Goal: Navigation & Orientation: Find specific page/section

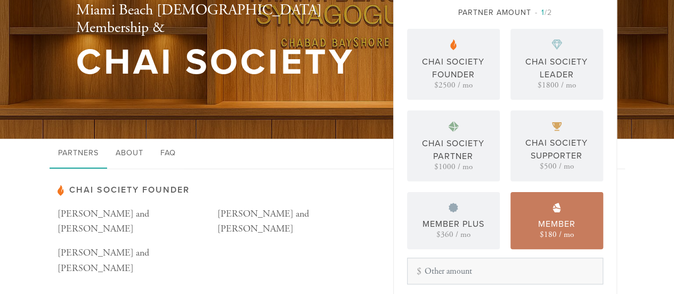
scroll to position [67, 0]
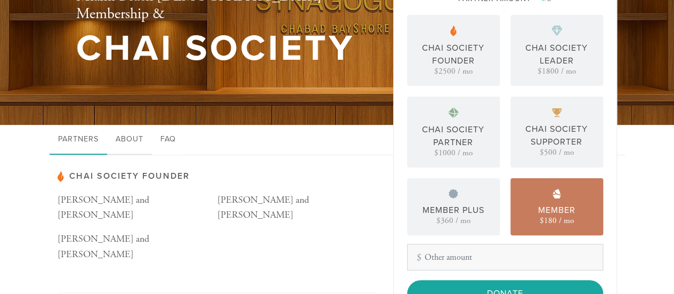
click at [137, 142] on link "About" at bounding box center [129, 140] width 45 height 30
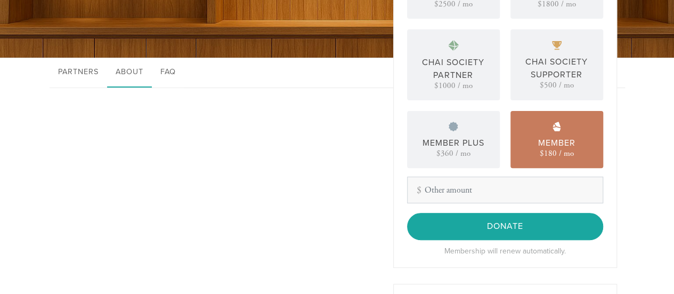
scroll to position [120, 0]
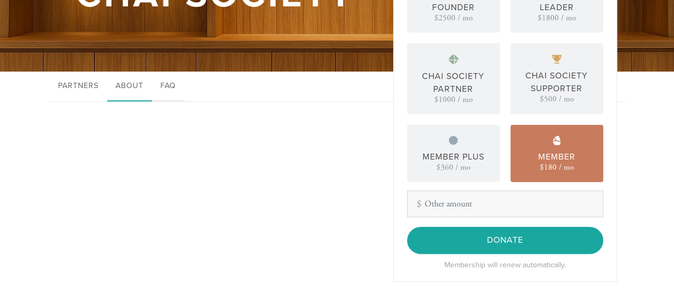
click at [158, 82] on link "FAQ" at bounding box center [168, 86] width 32 height 30
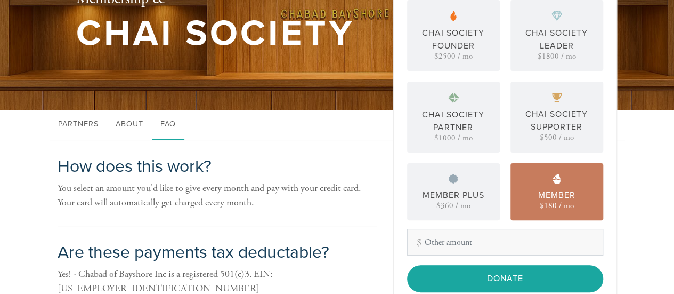
scroll to position [67, 0]
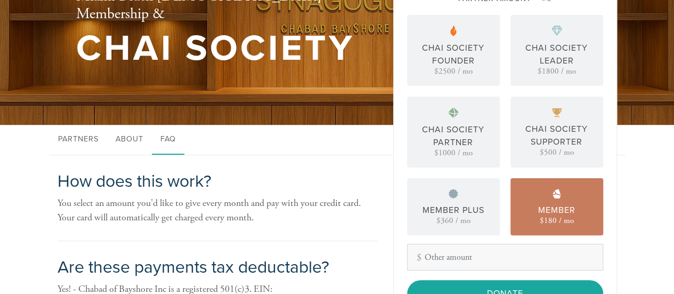
click at [553, 203] on div "Member $180 / mo" at bounding box center [556, 206] width 93 height 57
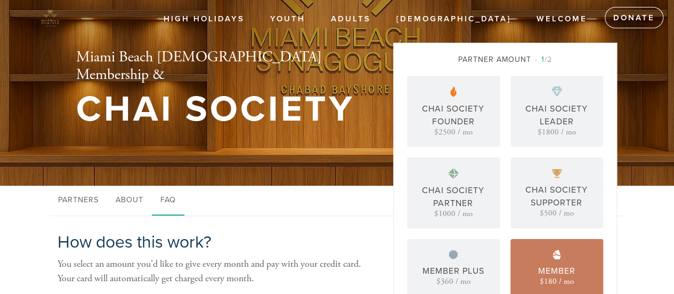
scroll to position [0, 0]
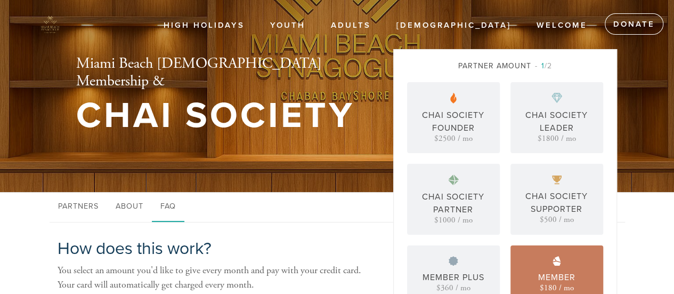
click at [547, 67] on span "1 /2" at bounding box center [543, 65] width 17 height 9
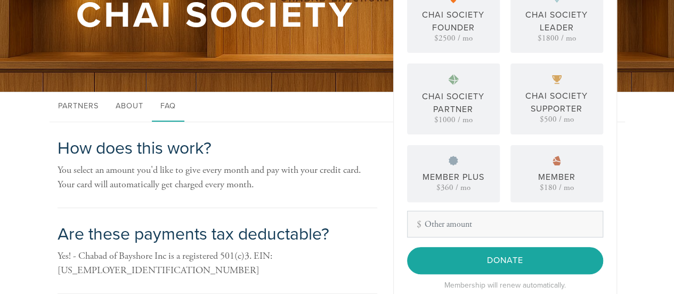
scroll to position [160, 0]
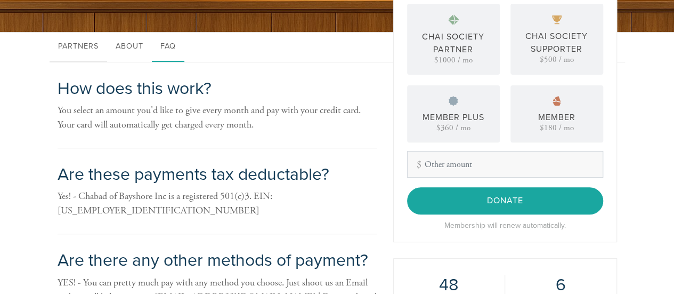
click at [81, 46] on link "Partners" at bounding box center [79, 47] width 58 height 30
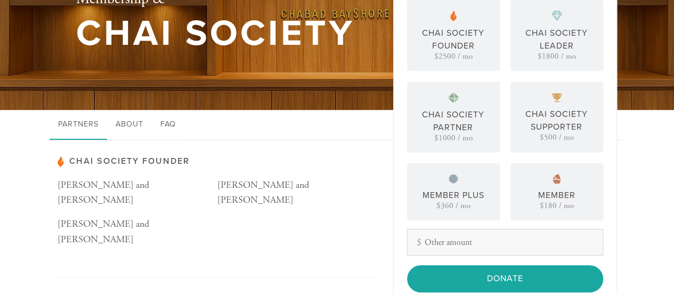
scroll to position [107, 0]
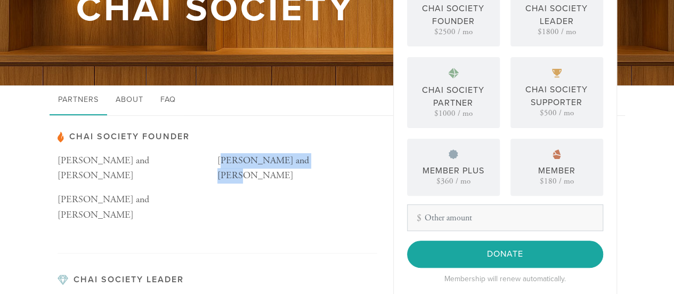
drag, startPoint x: 220, startPoint y: 159, endPoint x: 313, endPoint y: 165, distance: 94.0
click at [313, 165] on p "[PERSON_NAME] and [PERSON_NAME]" at bounding box center [297, 168] width 160 height 31
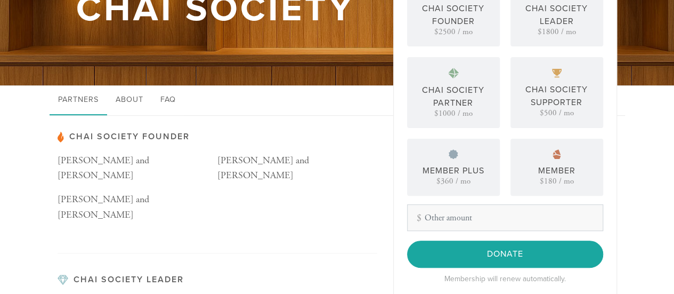
click at [215, 154] on p "[PERSON_NAME] and [PERSON_NAME]" at bounding box center [138, 168] width 160 height 31
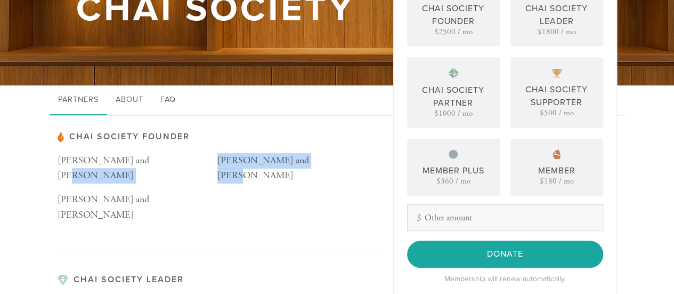
drag, startPoint x: 216, startPoint y: 159, endPoint x: 311, endPoint y: 166, distance: 95.1
click at [311, 166] on div "[PERSON_NAME] and [PERSON_NAME] [PERSON_NAME] and [PERSON_NAME] and [PERSON_NAM…" at bounding box center [218, 192] width 320 height 78
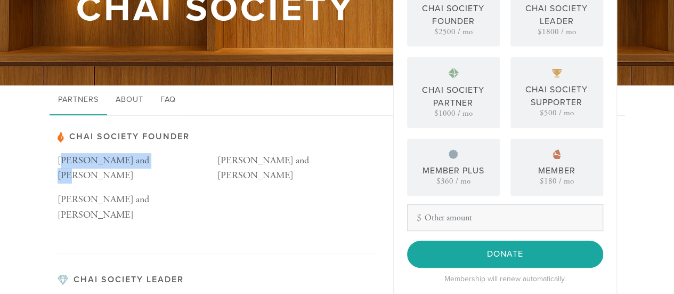
drag, startPoint x: 60, startPoint y: 159, endPoint x: 142, endPoint y: 158, distance: 82.1
click at [142, 158] on p "[PERSON_NAME] and [PERSON_NAME]" at bounding box center [138, 168] width 160 height 31
click at [139, 160] on p "[PERSON_NAME] and [PERSON_NAME]" at bounding box center [138, 168] width 160 height 31
drag, startPoint x: 139, startPoint y: 160, endPoint x: 48, endPoint y: 160, distance: 90.6
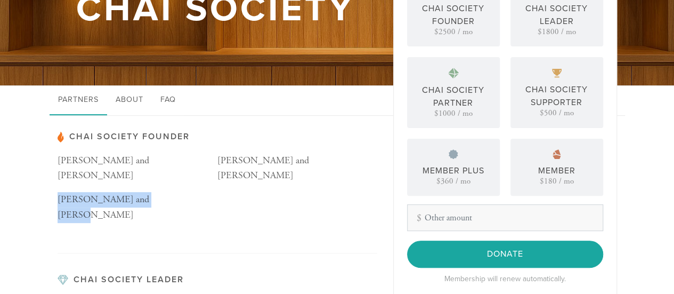
drag, startPoint x: 58, startPoint y: 183, endPoint x: 170, endPoint y: 182, distance: 112.4
click at [170, 192] on p "[PERSON_NAME] and [PERSON_NAME]" at bounding box center [138, 207] width 160 height 31
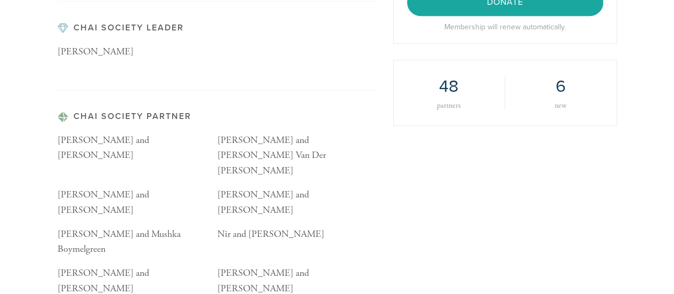
scroll to position [373, 0]
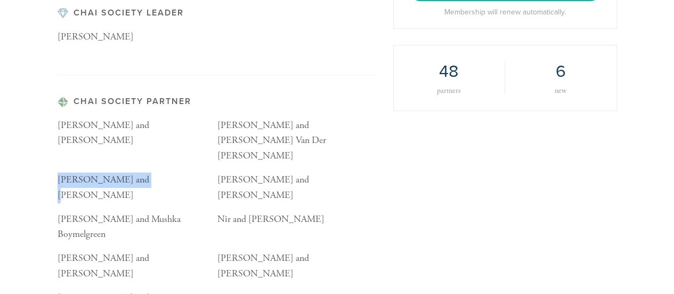
drag, startPoint x: 58, startPoint y: 118, endPoint x: 145, endPoint y: 119, distance: 86.8
click at [145, 172] on p "[PERSON_NAME] and [PERSON_NAME]" at bounding box center [138, 187] width 160 height 31
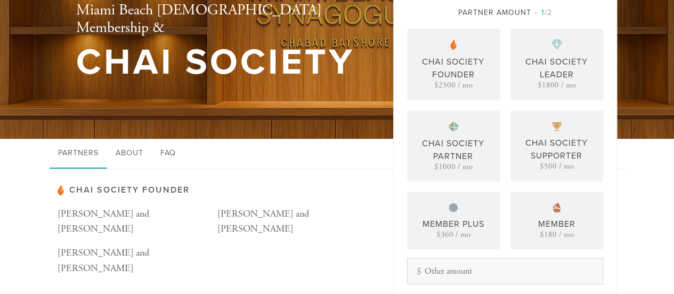
scroll to position [0, 0]
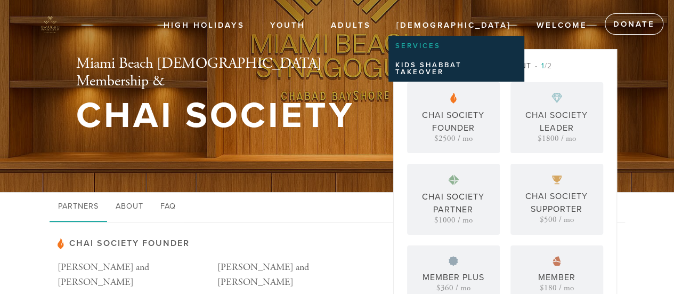
click at [488, 48] on link "Services" at bounding box center [453, 46] width 131 height 18
